Goal: Task Accomplishment & Management: Complete application form

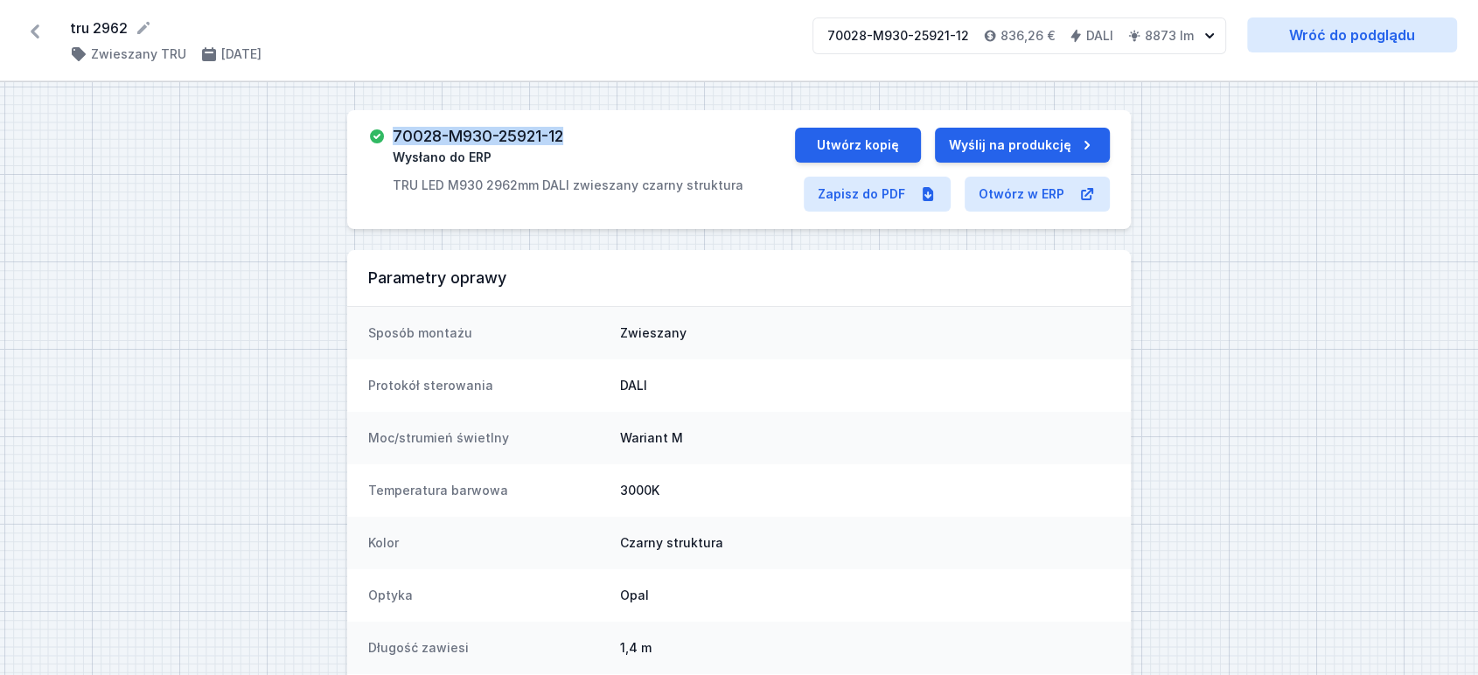
click at [36, 34] on icon at bounding box center [35, 31] width 9 height 14
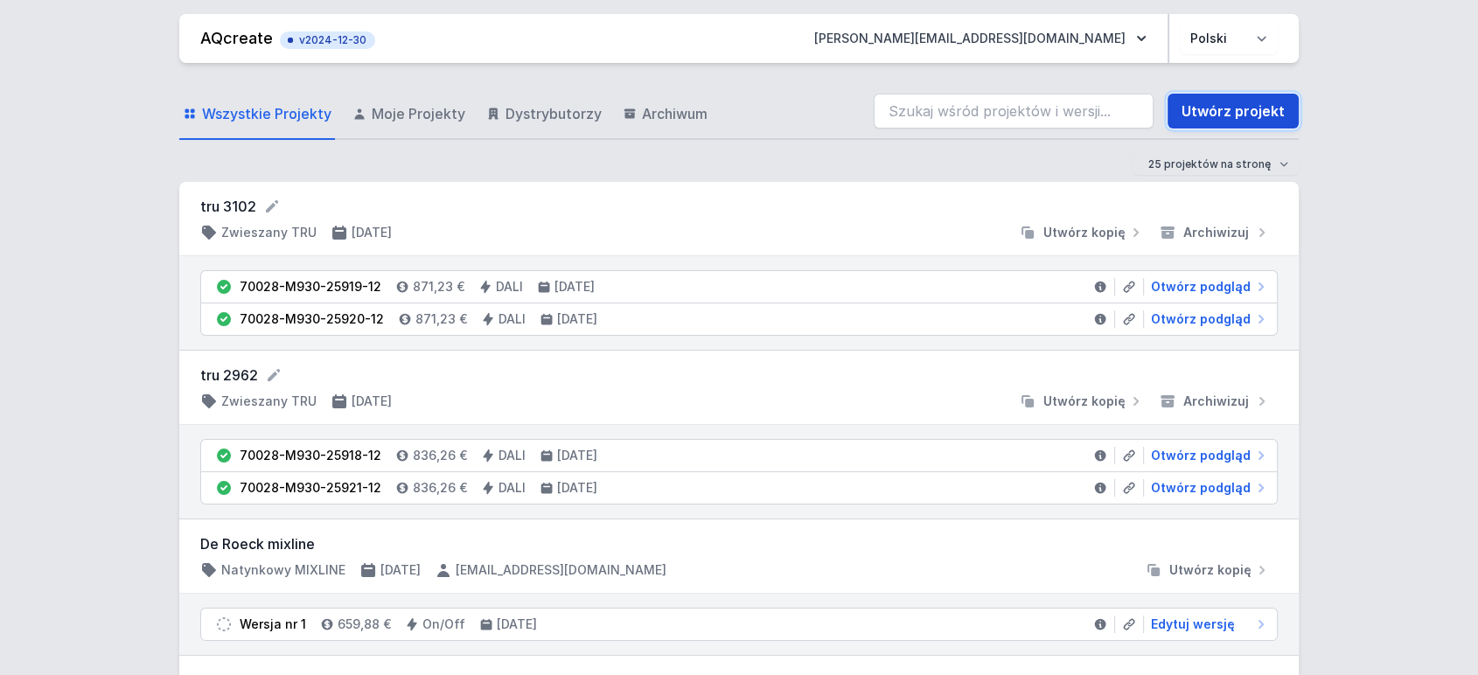
click at [1257, 116] on link "Utwórz projekt" at bounding box center [1233, 111] width 131 height 35
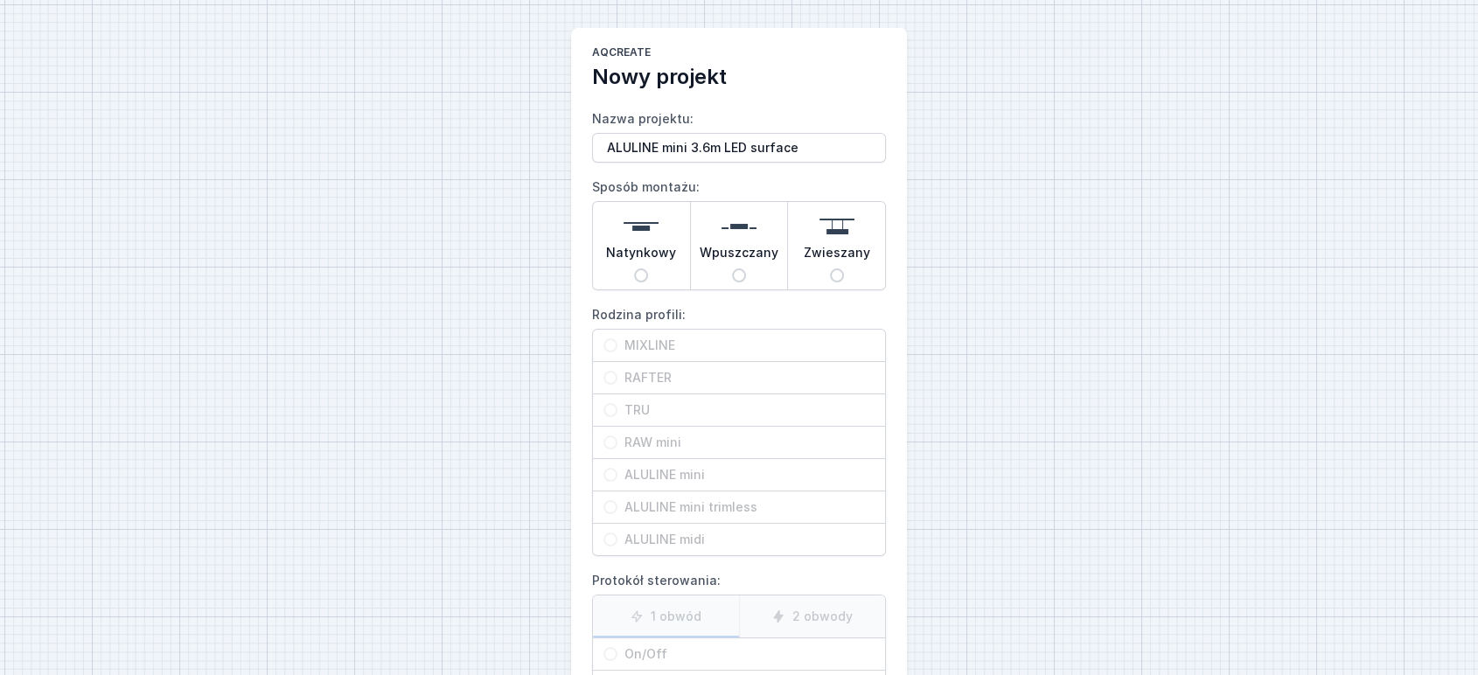
type input "ALULINE mini 3.6m LED surface"
click at [636, 273] on input "Natynkowy" at bounding box center [641, 276] width 14 height 14
radio input "true"
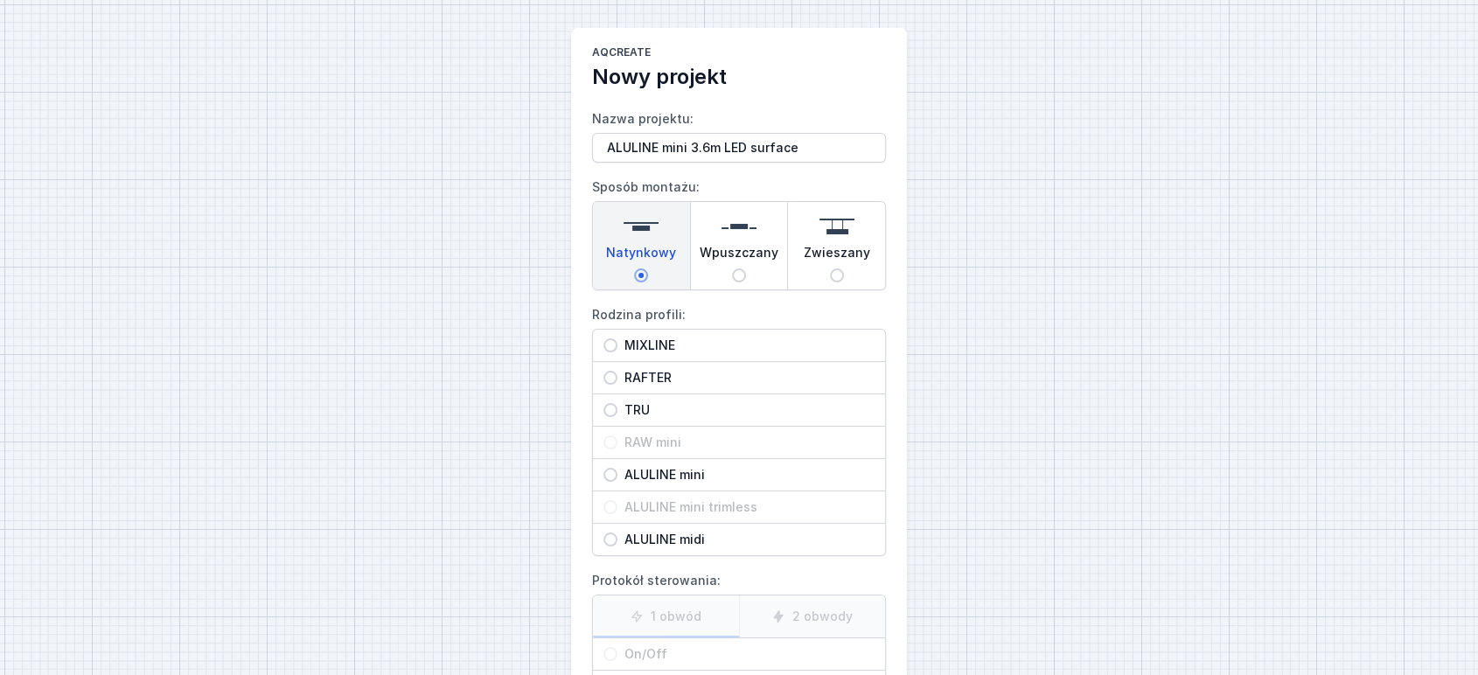
click at [686, 471] on span "ALULINE mini" at bounding box center [746, 474] width 257 height 17
click at [618, 471] on input "ALULINE mini" at bounding box center [611, 475] width 14 height 14
radio input "true"
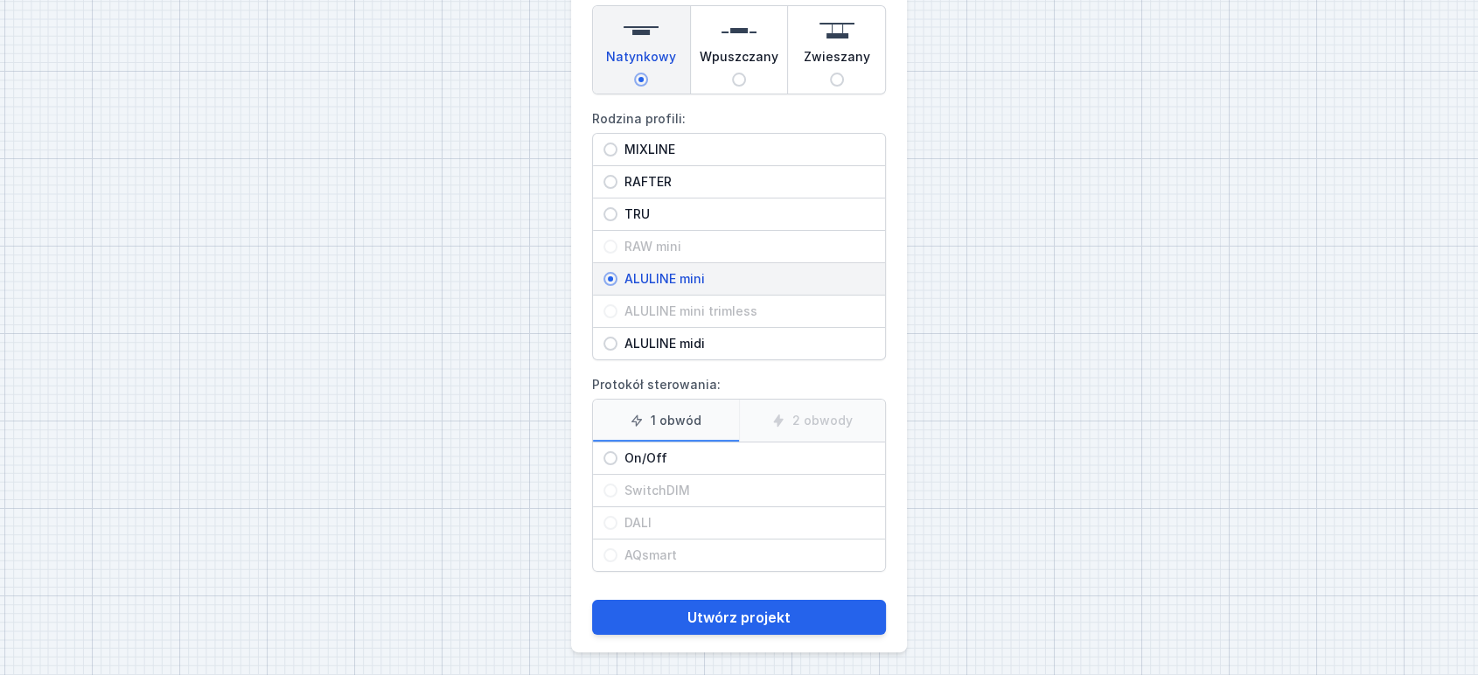
scroll to position [199, 0]
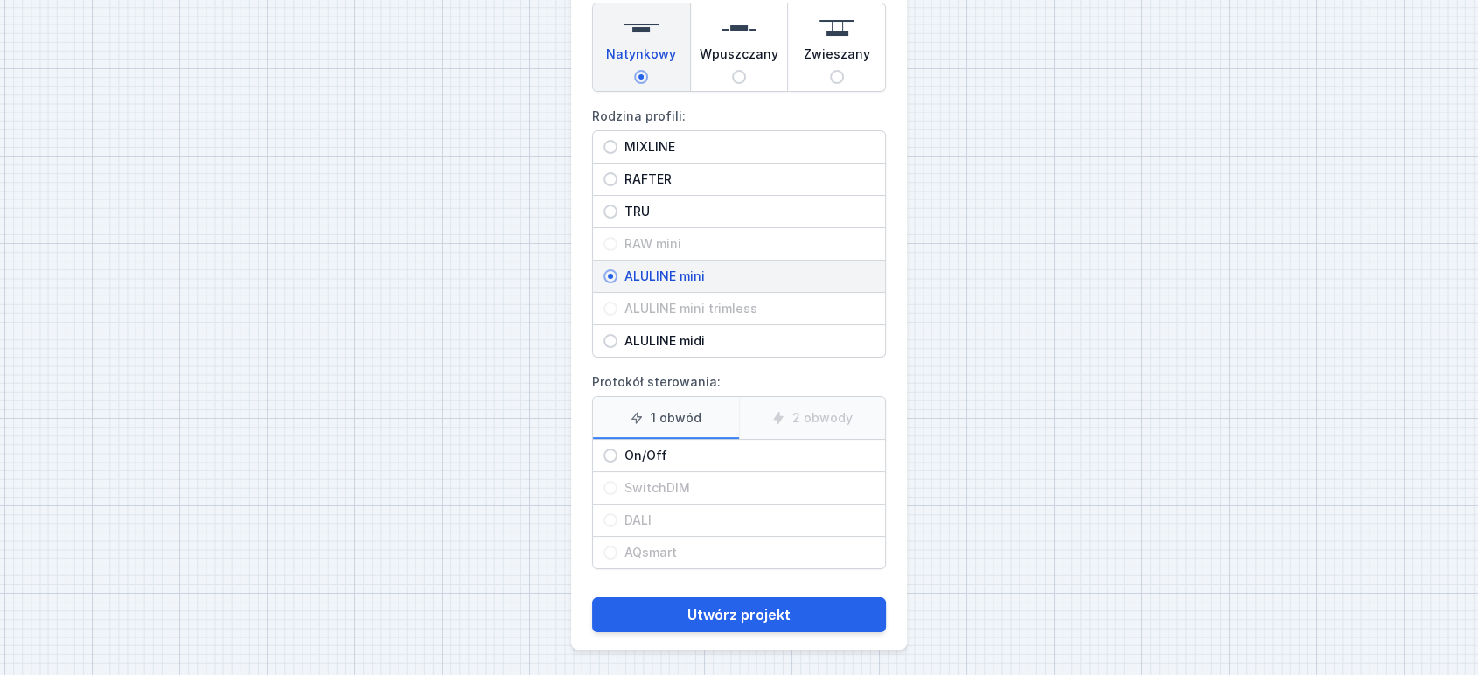
click at [651, 452] on span "On/Off" at bounding box center [746, 455] width 257 height 17
click at [618, 452] on input "On/Off" at bounding box center [611, 456] width 14 height 14
radio input "true"
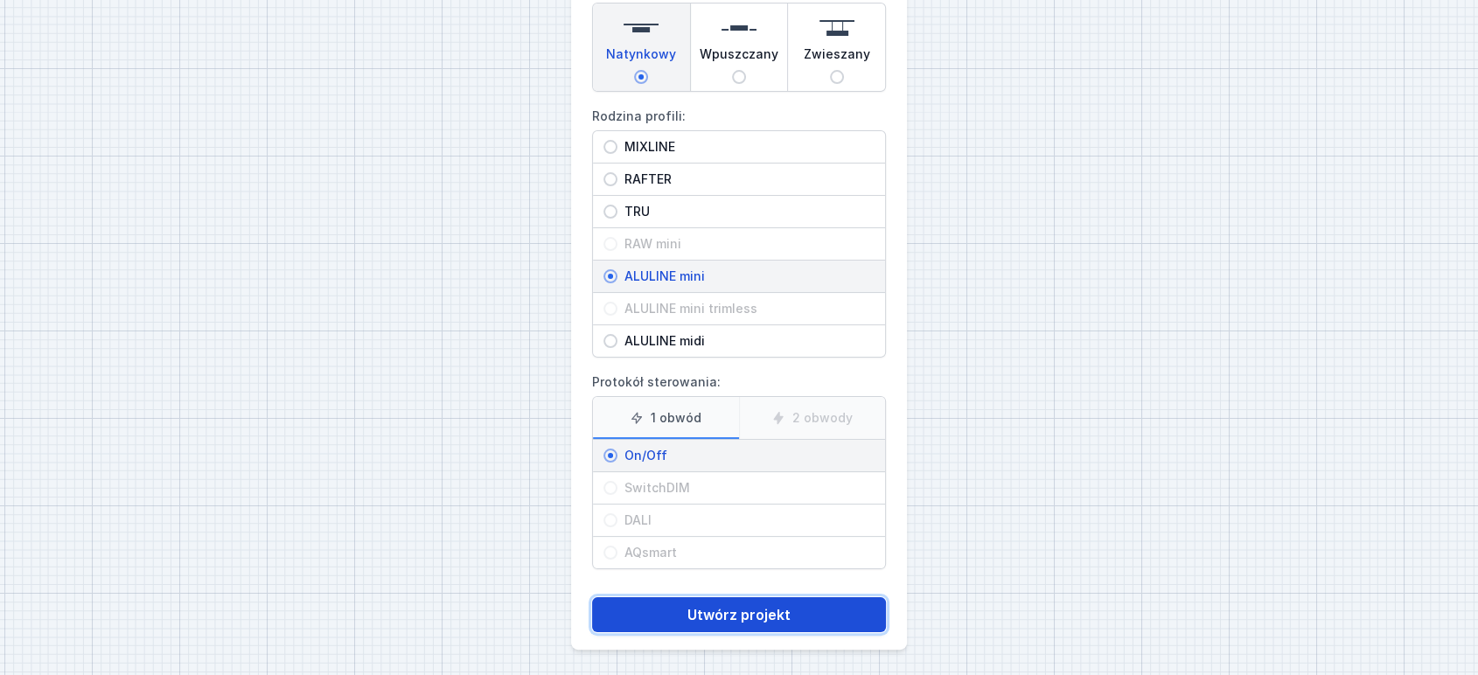
click at [709, 618] on button "Utwórz projekt" at bounding box center [739, 614] width 294 height 35
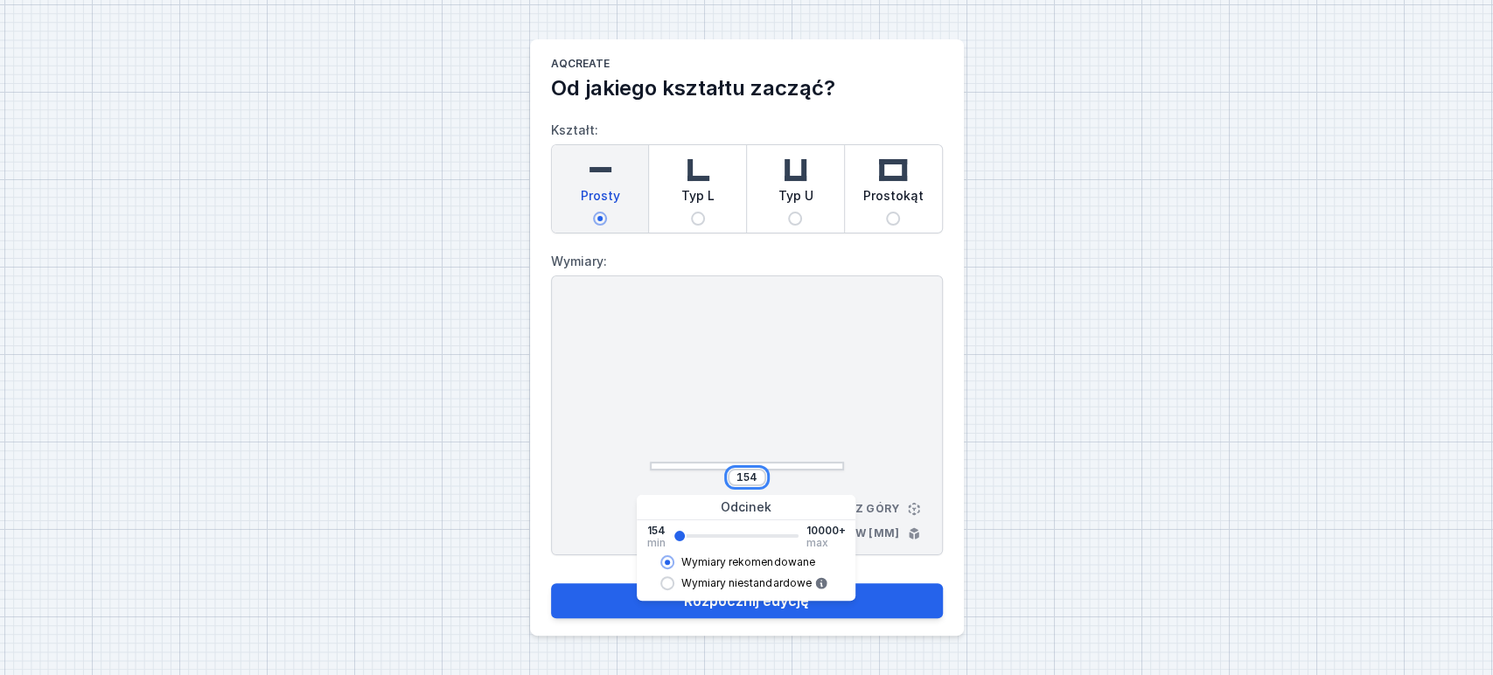
click at [750, 477] on input "154" at bounding box center [747, 478] width 28 height 14
type input "3606"
click at [849, 342] on div "3606 Widok z góry Wymiary w [mm]" at bounding box center [747, 416] width 392 height 280
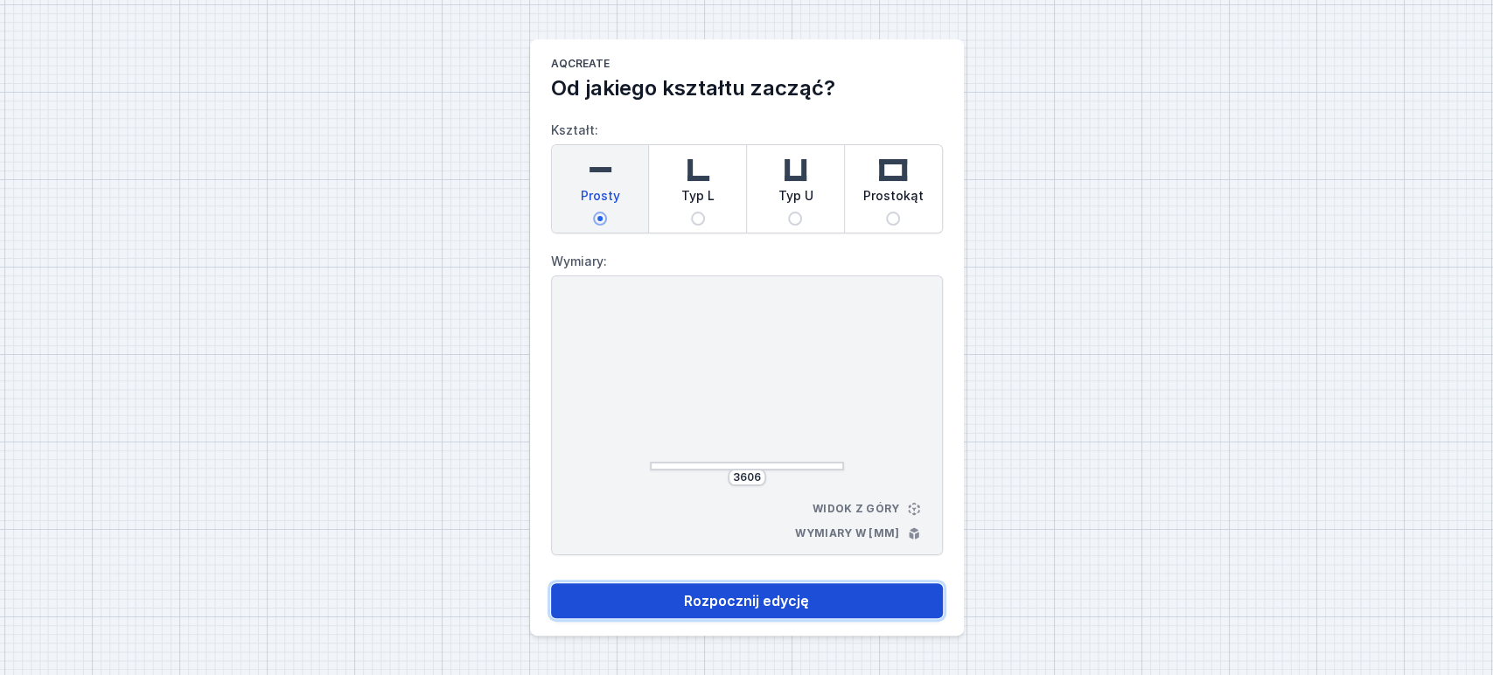
click at [708, 600] on button "Rozpocznij edycję" at bounding box center [747, 600] width 392 height 35
select select "3000"
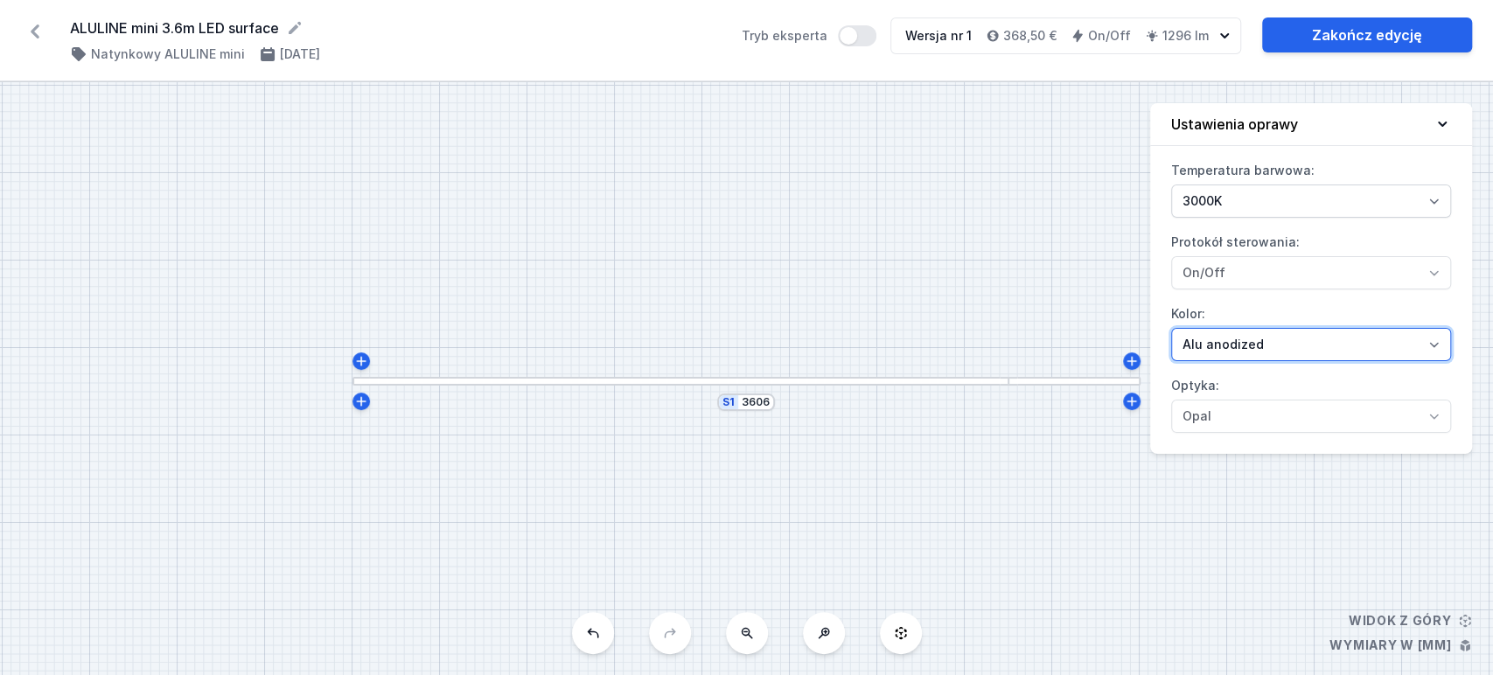
drag, startPoint x: 1246, startPoint y: 338, endPoint x: 1246, endPoint y: 355, distance: 17.5
click at [1246, 338] on select "Alu anodized Black anodized" at bounding box center [1311, 344] width 280 height 33
select select "8"
click at [1171, 328] on select "Alu anodized Black anodized" at bounding box center [1311, 344] width 280 height 33
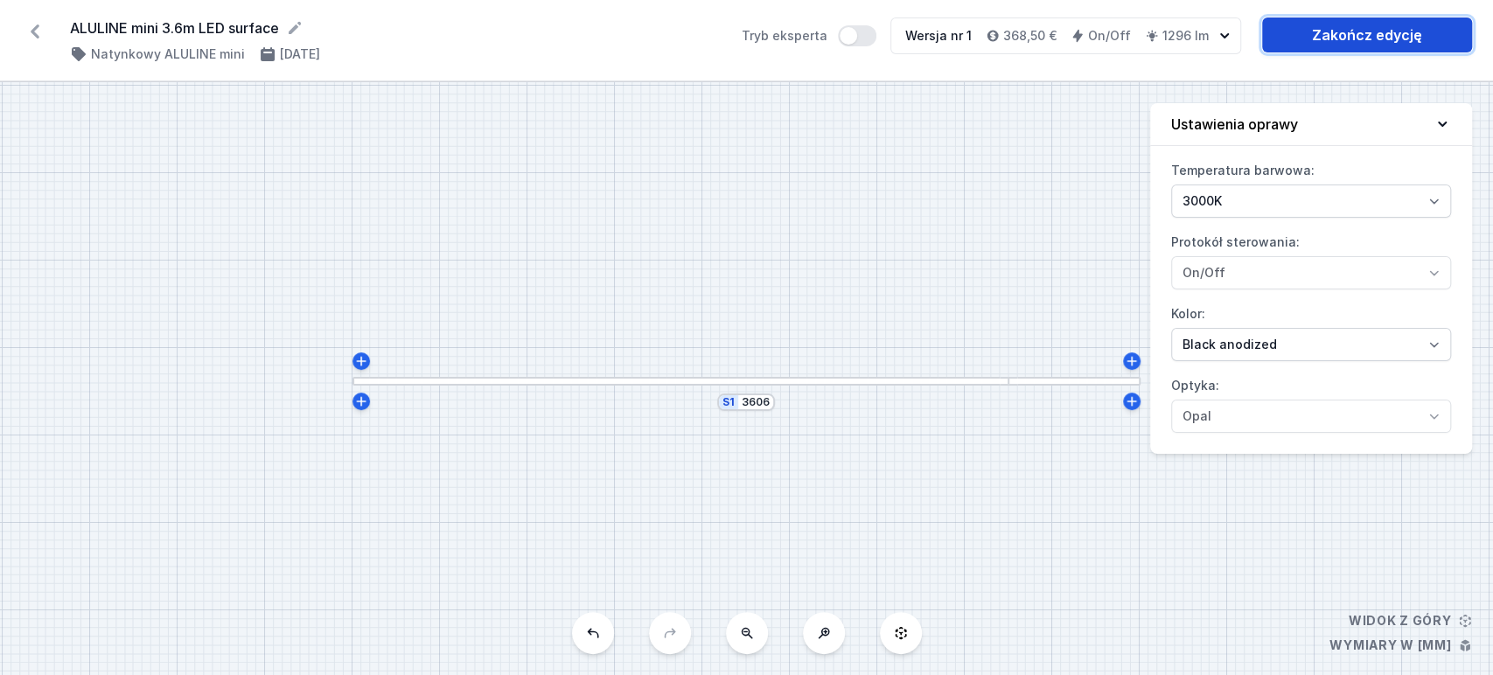
click at [1376, 32] on link "Zakończ edycję" at bounding box center [1367, 34] width 210 height 35
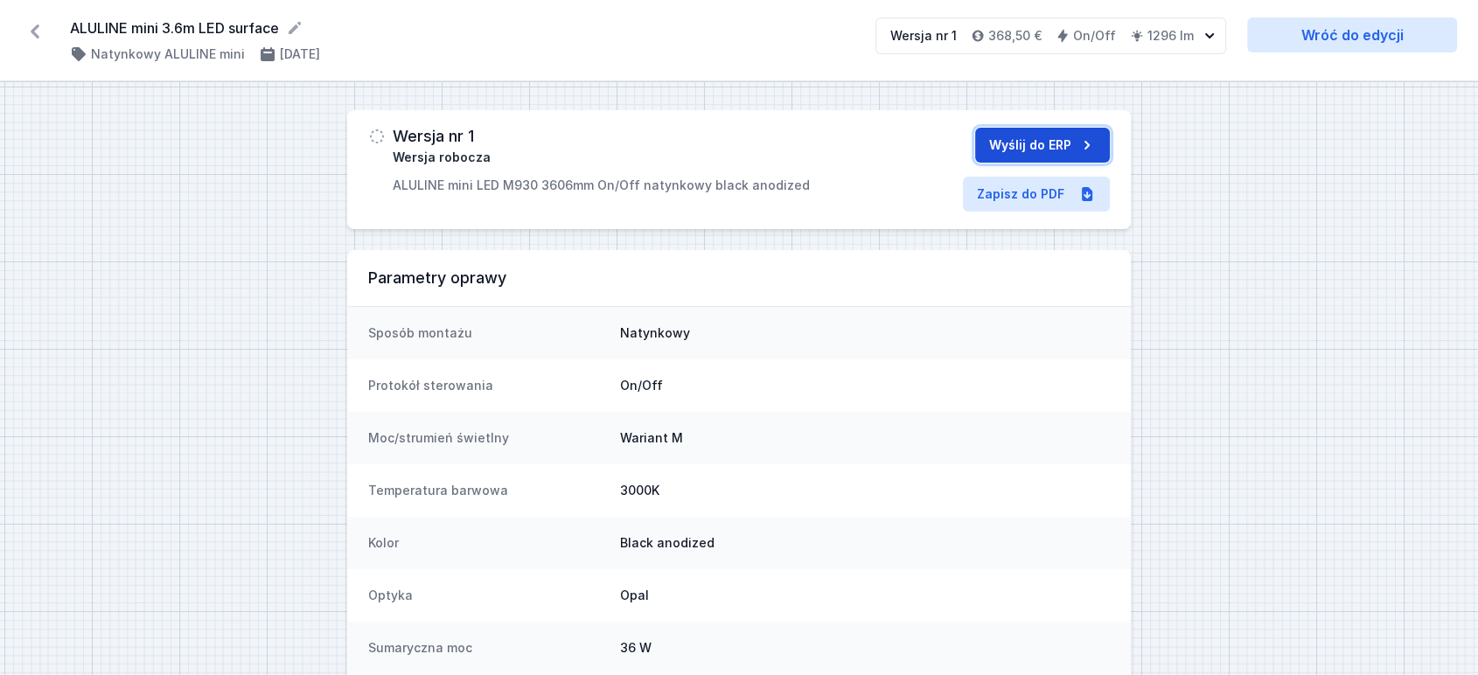
click at [1071, 145] on button "Wyślij do ERP" at bounding box center [1042, 145] width 135 height 35
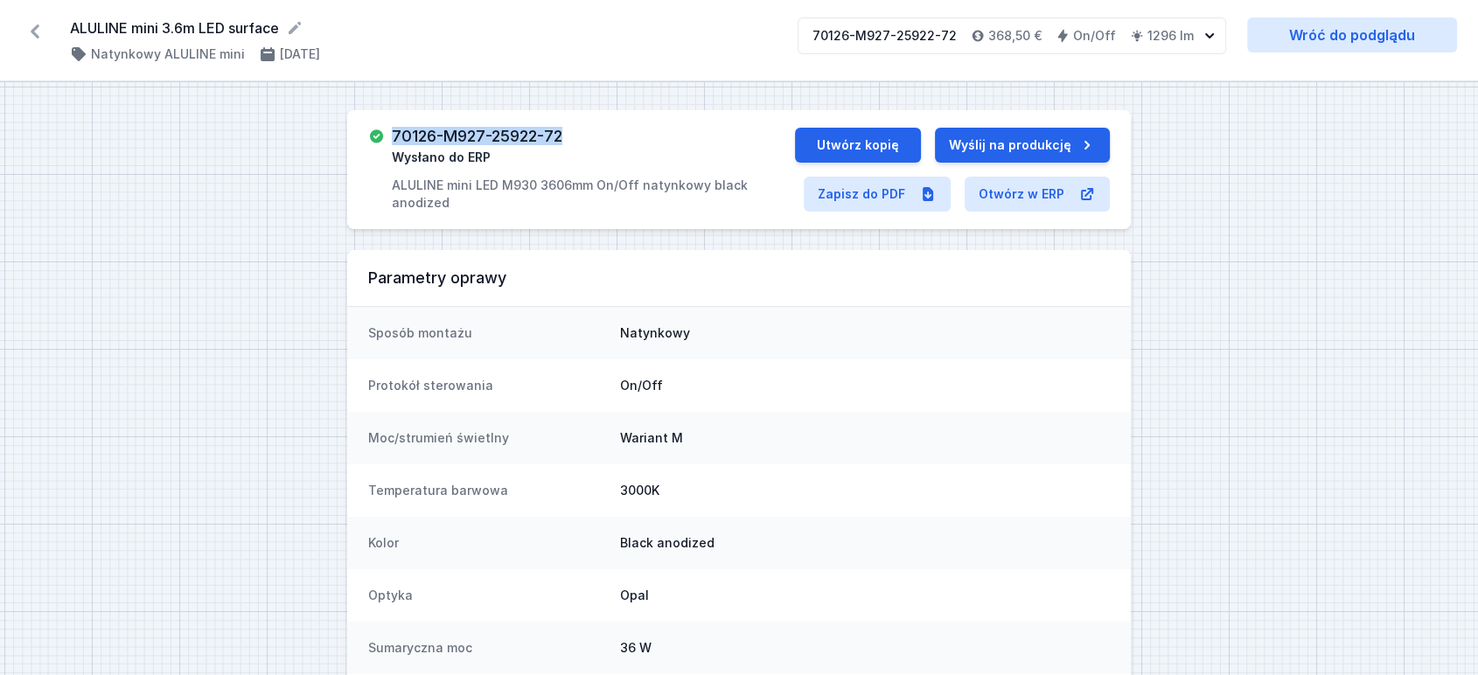
drag, startPoint x: 395, startPoint y: 133, endPoint x: 591, endPoint y: 133, distance: 195.9
click at [591, 133] on div "70126-M927-25922-72 Wysłano do ERP ALULINE mini LED M930 3606mm On/Off natynkow…" at bounding box center [593, 170] width 403 height 84
click at [861, 139] on button "Utwórz kopię" at bounding box center [858, 145] width 126 height 35
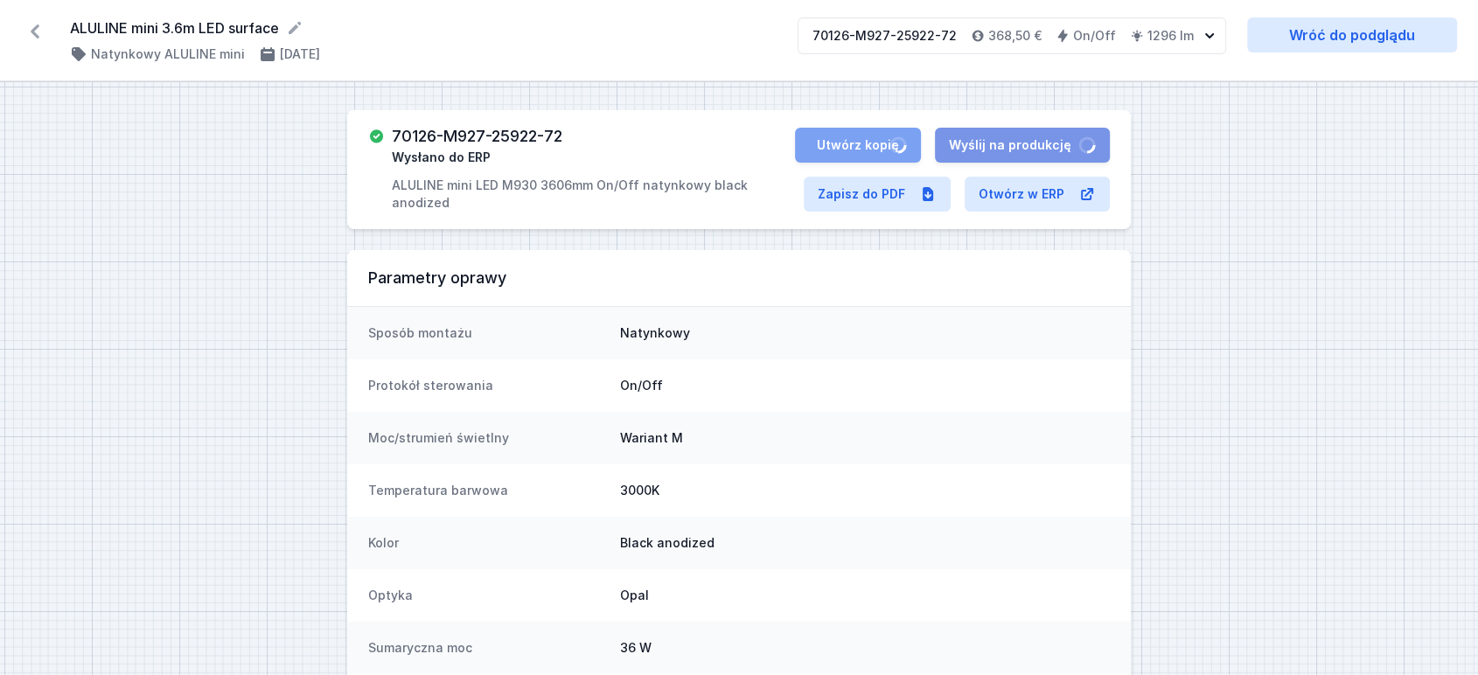
select select "3000"
select select "8"
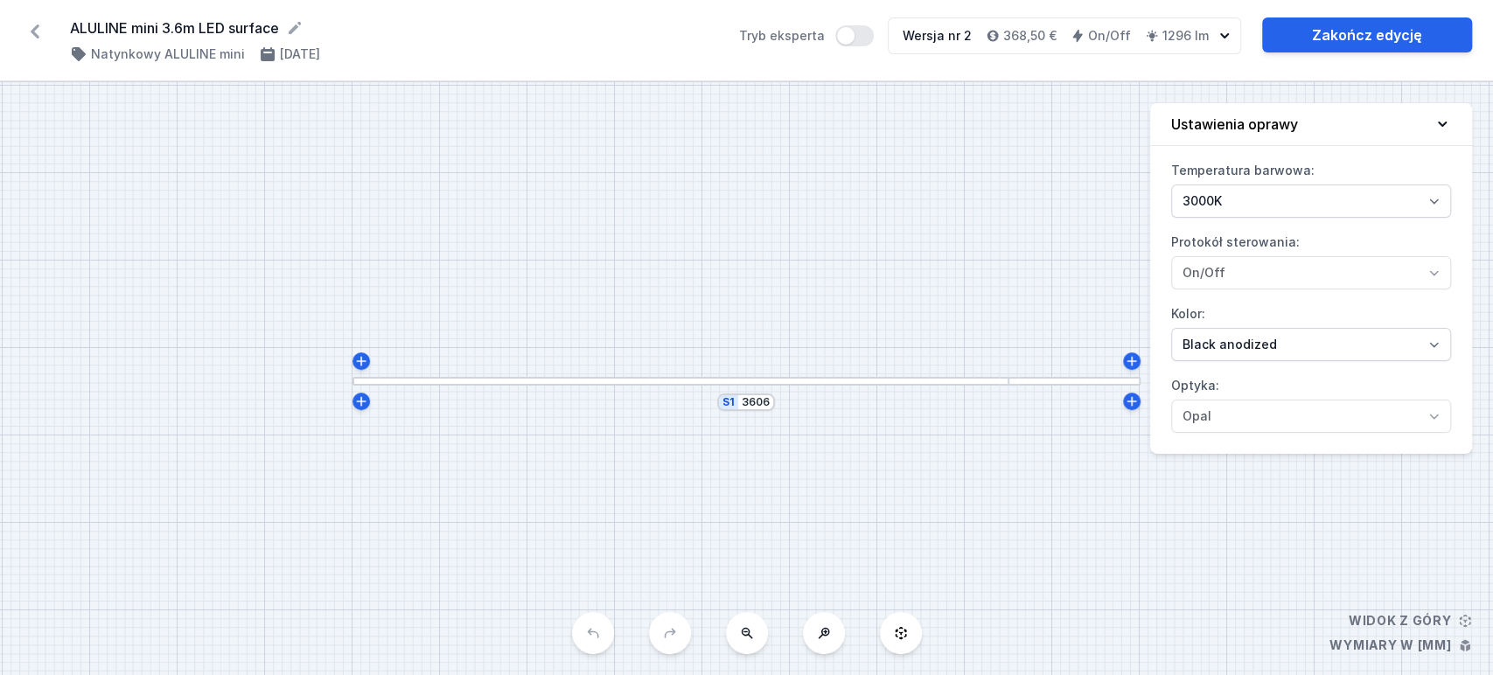
drag, startPoint x: 1258, startPoint y: 324, endPoint x: 1269, endPoint y: 345, distance: 23.9
click at [1260, 330] on label "Kolor: Alu anodized Black anodized" at bounding box center [1311, 330] width 280 height 61
click at [1278, 355] on select "Alu anodized Black anodized" at bounding box center [1311, 344] width 280 height 33
drag, startPoint x: 980, startPoint y: 215, endPoint x: 1022, endPoint y: 141, distance: 85.0
click at [985, 215] on div "S1 3606" at bounding box center [746, 378] width 1493 height 593
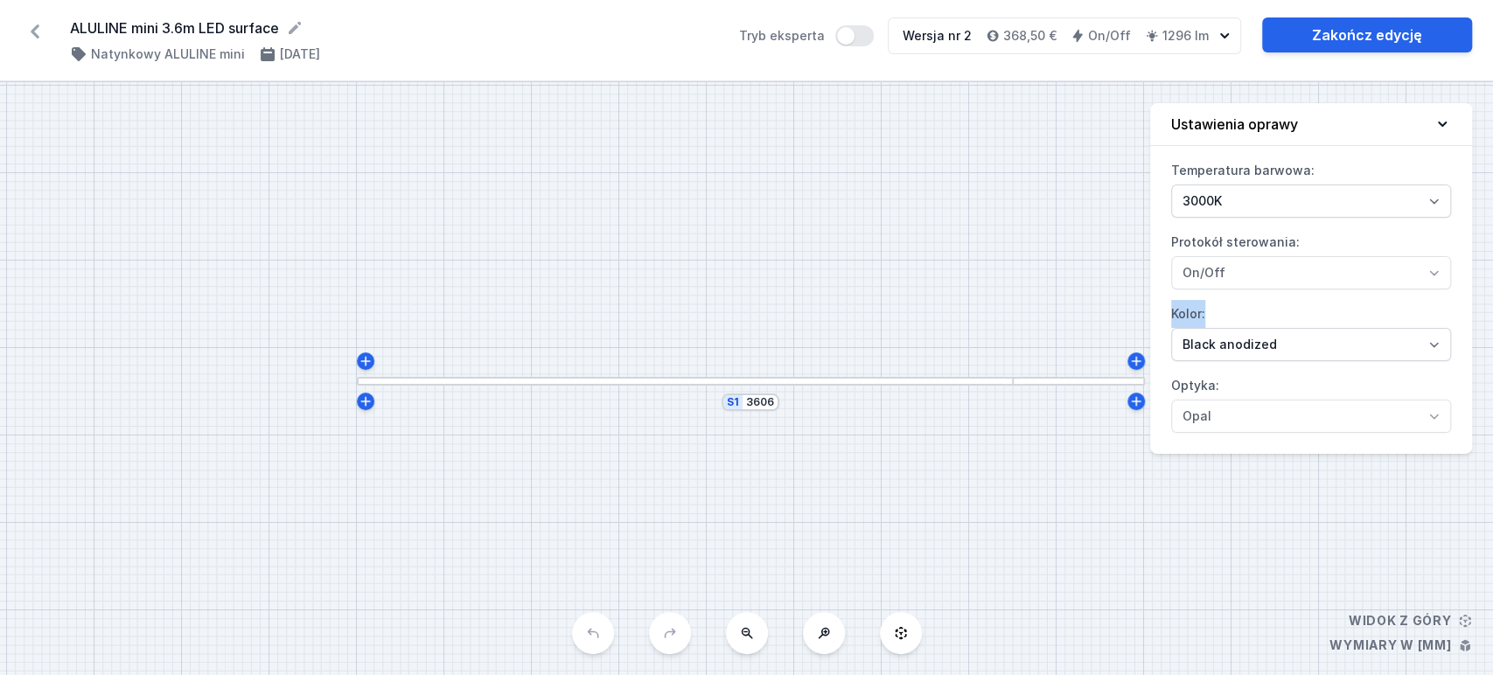
click at [34, 29] on icon at bounding box center [35, 31] width 9 height 14
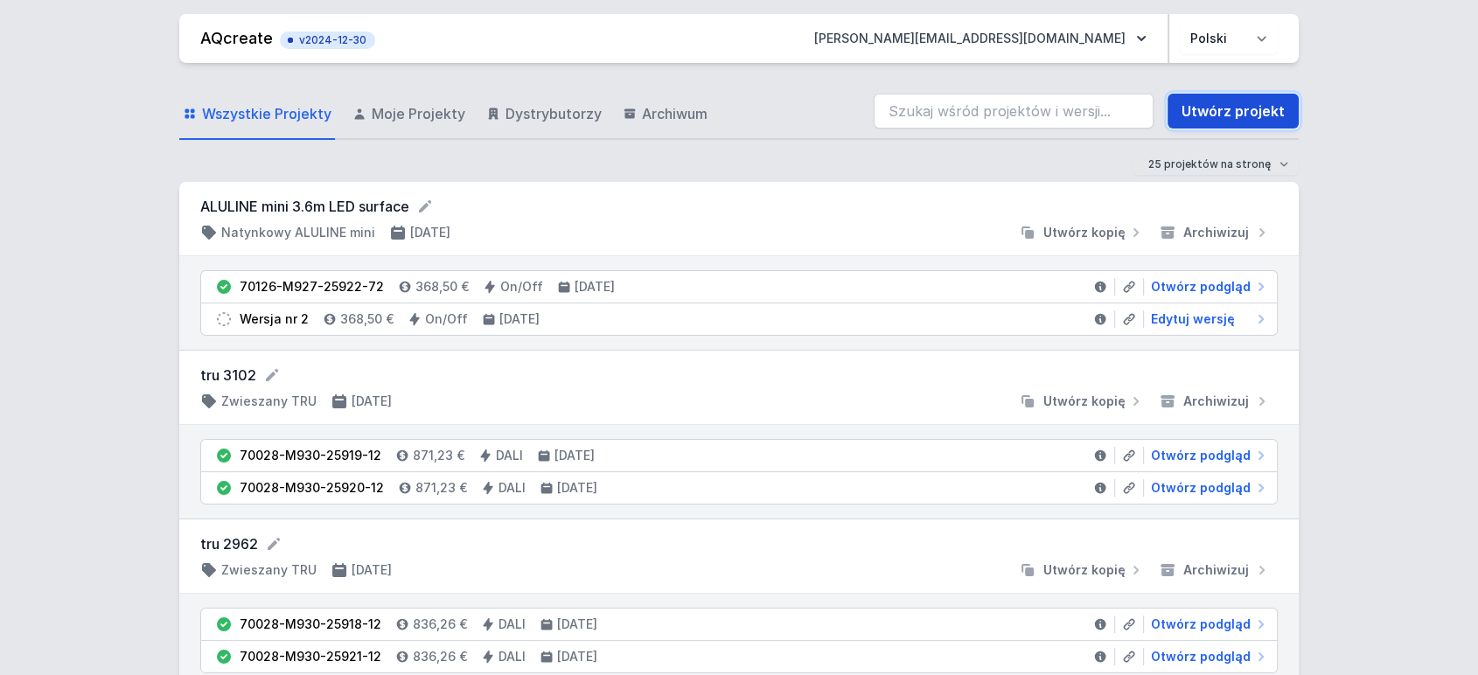
click at [1239, 117] on link "Utwórz projekt" at bounding box center [1233, 111] width 131 height 35
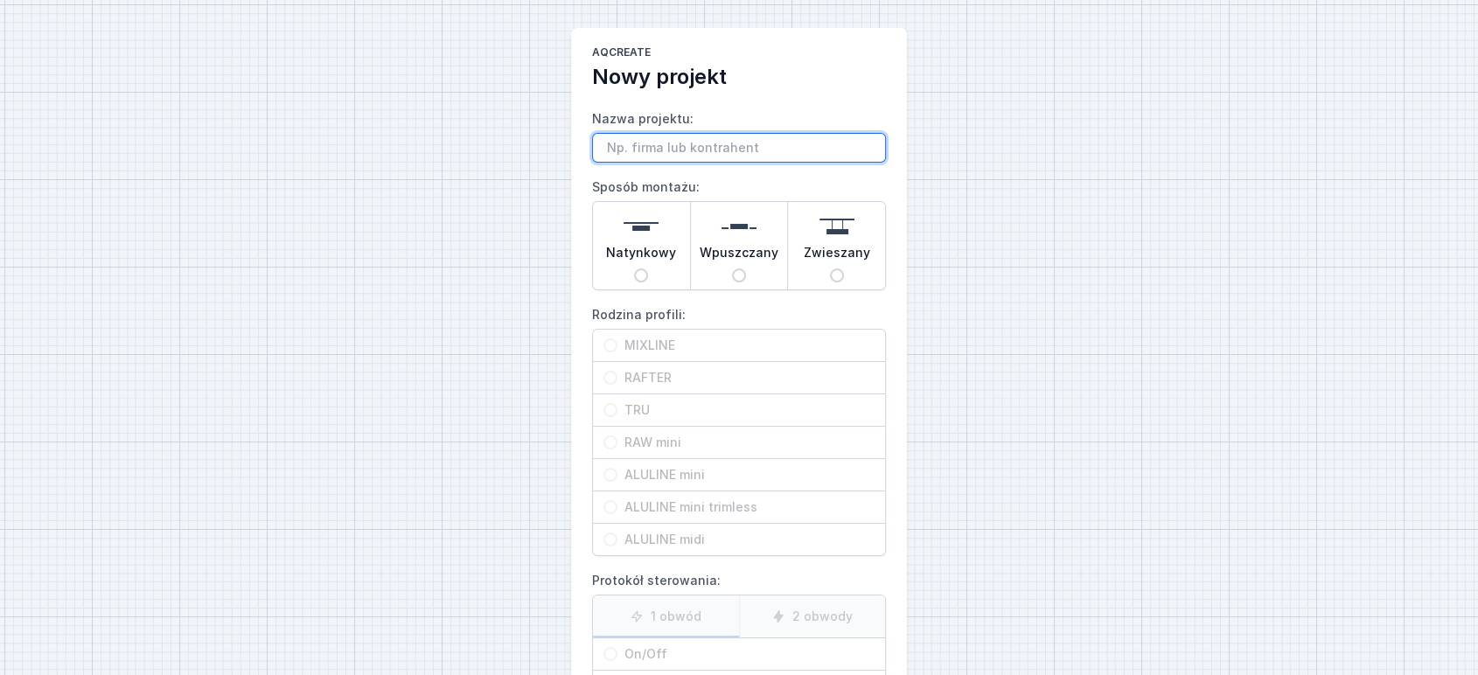
click at [656, 144] on input "Nazwa projektu:" at bounding box center [739, 148] width 294 height 30
paste input "ALULINE midi 1m LED surface"
type input "ALULINE midi 1m LED surface"
click at [636, 273] on input "Natynkowy" at bounding box center [641, 276] width 14 height 14
radio input "true"
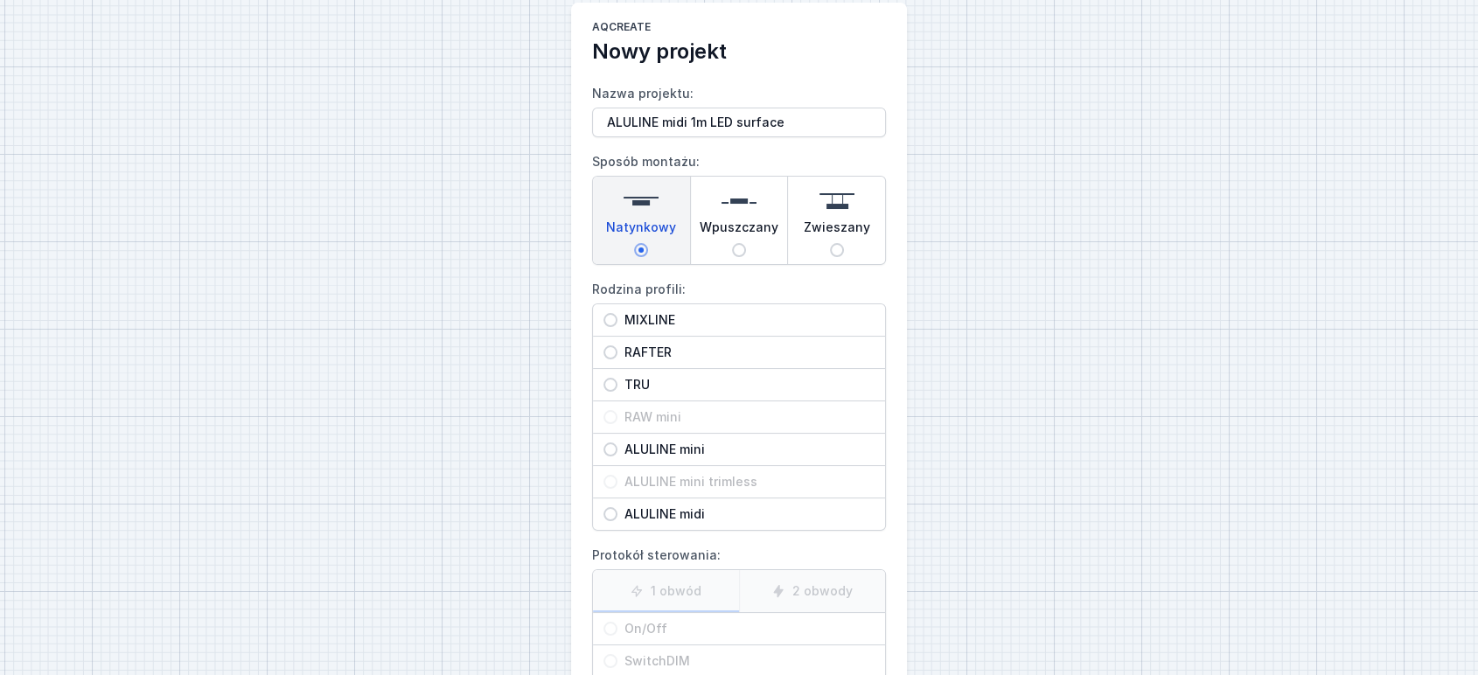
scroll to position [97, 0]
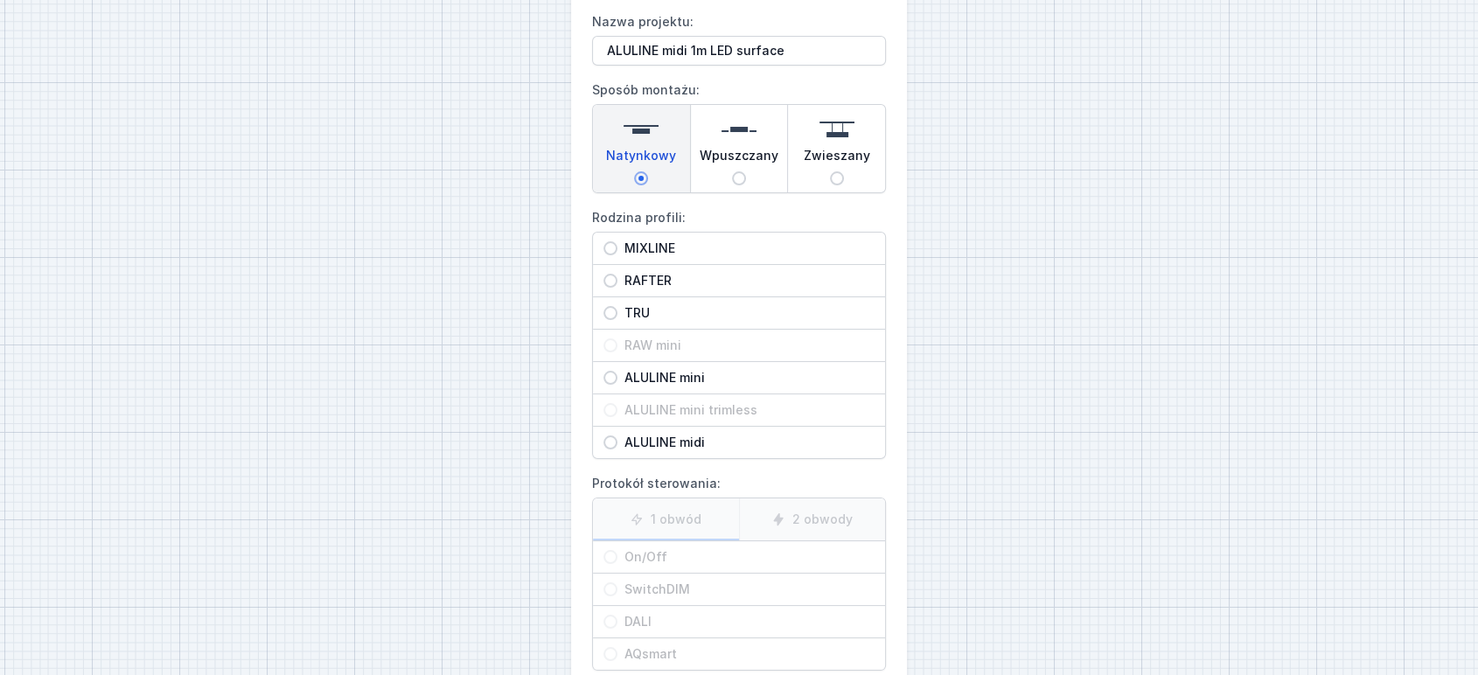
click at [676, 438] on span "ALULINE midi" at bounding box center [746, 442] width 257 height 17
click at [618, 438] on input "ALULINE midi" at bounding box center [611, 443] width 14 height 14
radio input "true"
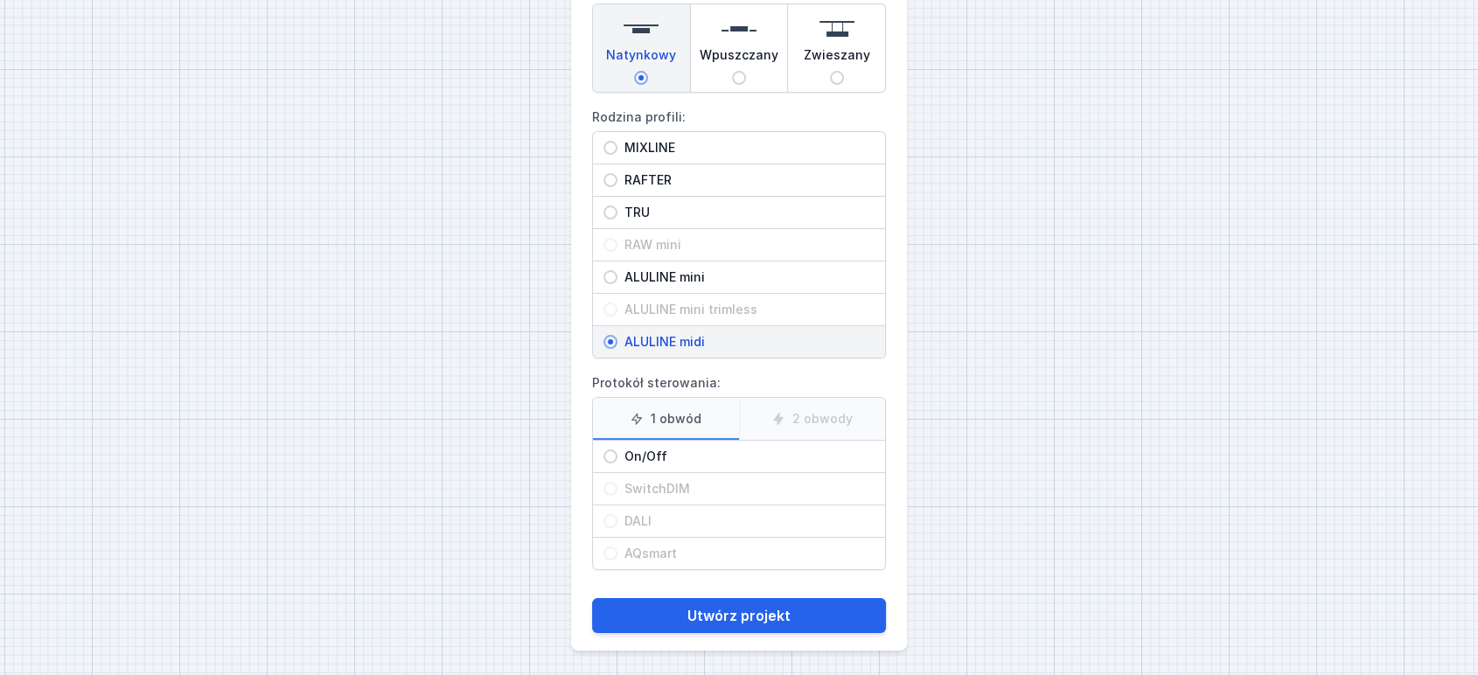
scroll to position [199, 0]
click at [665, 447] on span "On/Off" at bounding box center [746, 455] width 257 height 17
click at [618, 449] on input "On/Off" at bounding box center [611, 456] width 14 height 14
radio input "true"
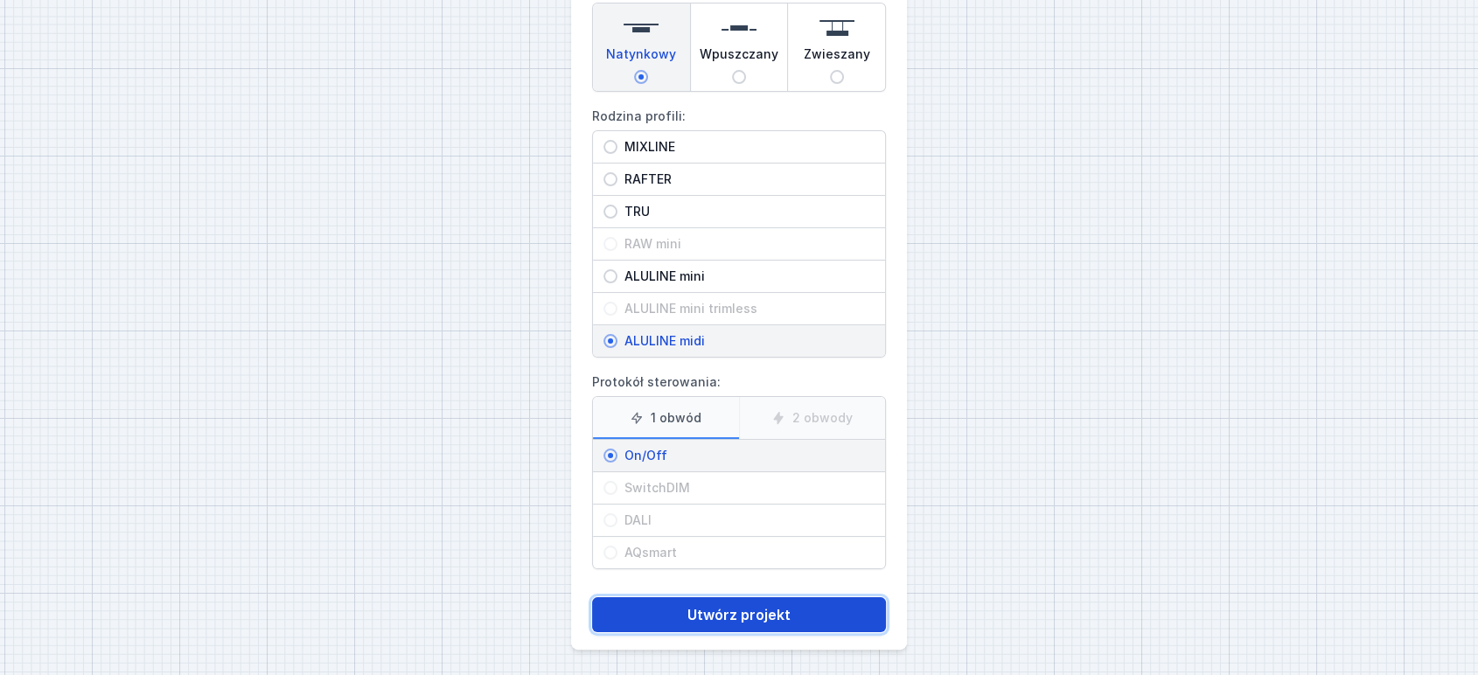
click at [721, 610] on button "Utwórz projekt" at bounding box center [739, 614] width 294 height 35
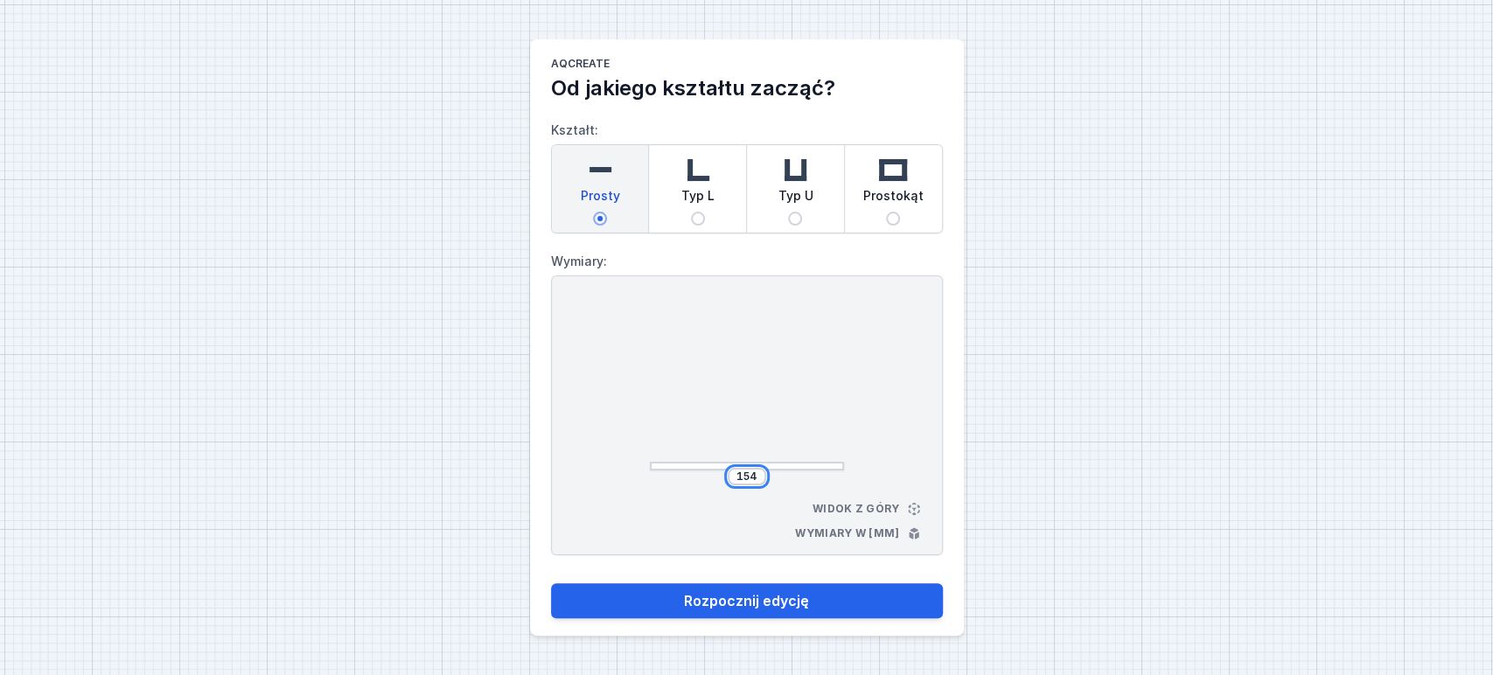
click at [749, 481] on input "154" at bounding box center [747, 477] width 28 height 14
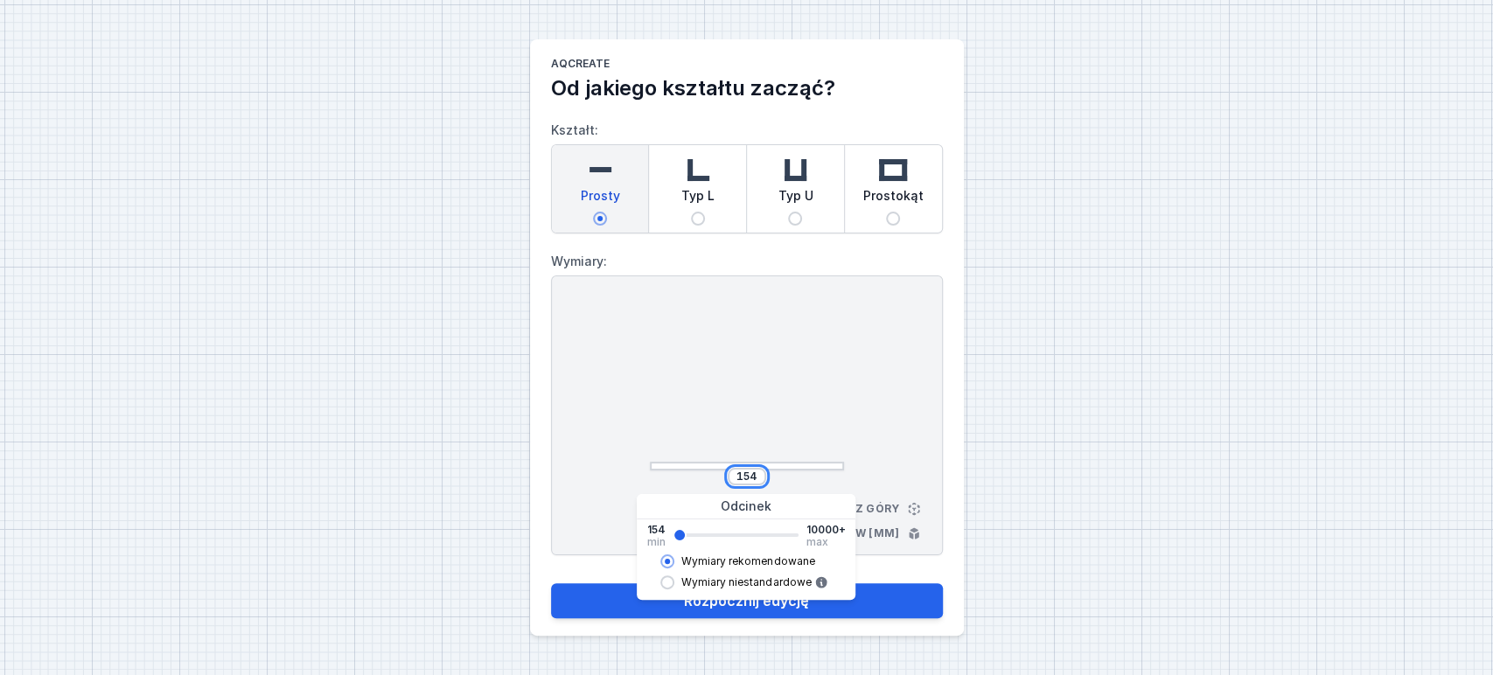
click at [749, 481] on input "154" at bounding box center [747, 477] width 28 height 14
type input "982"
click at [840, 419] on div at bounding box center [747, 387] width 194 height 166
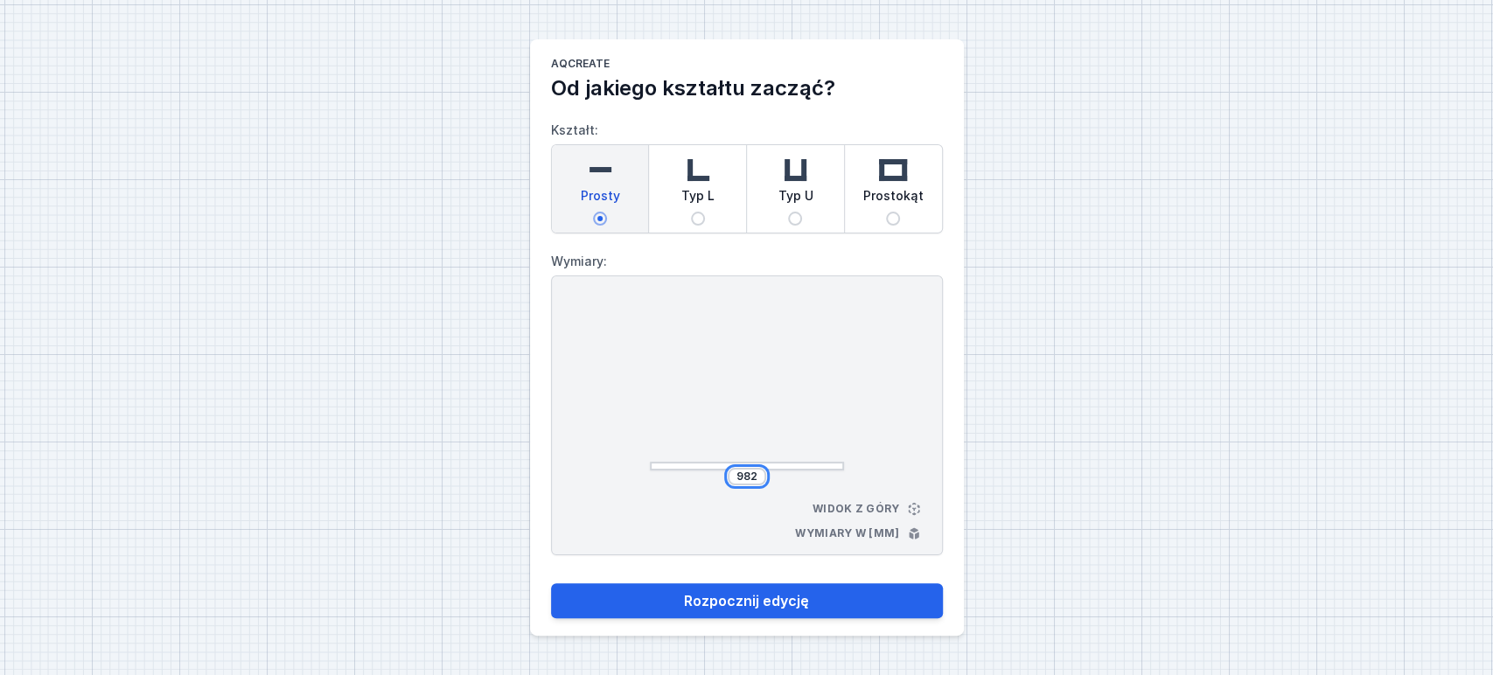
click at [750, 477] on input "982" at bounding box center [747, 477] width 28 height 14
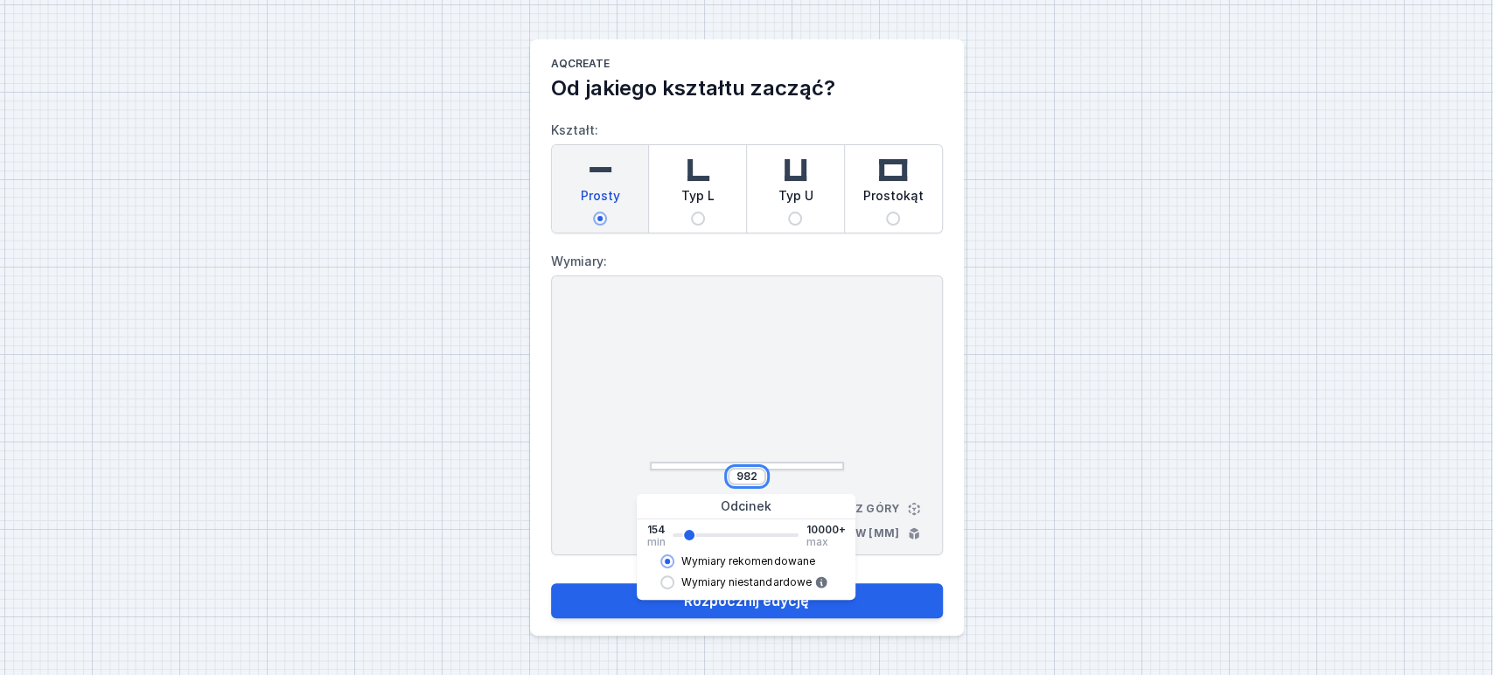
click at [750, 477] on input "982" at bounding box center [747, 477] width 28 height 14
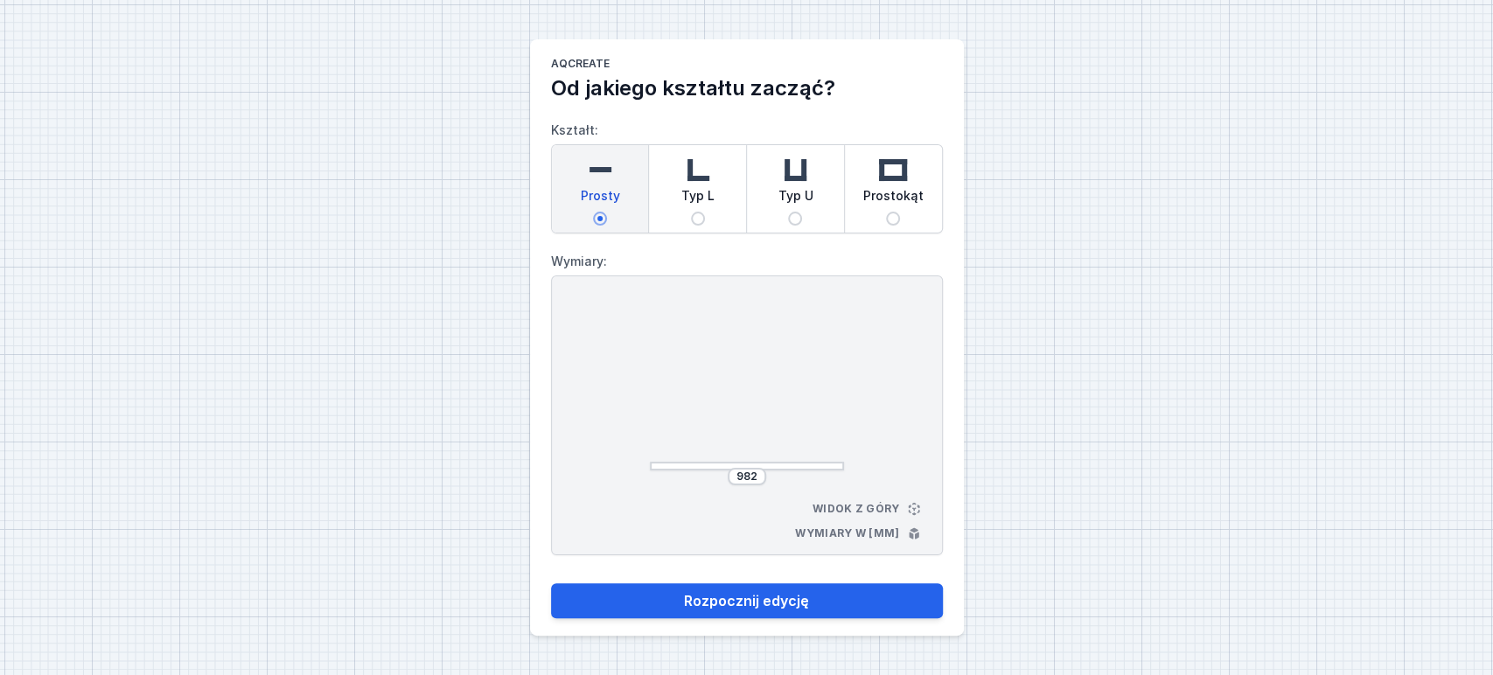
click at [1006, 435] on div "AQcreate Od jakiego kształtu zacząć? Kształt: Prosty Typ L Typ U Prostokąt Wymi…" at bounding box center [746, 337] width 1493 height 675
